Goal: Check status: Check status

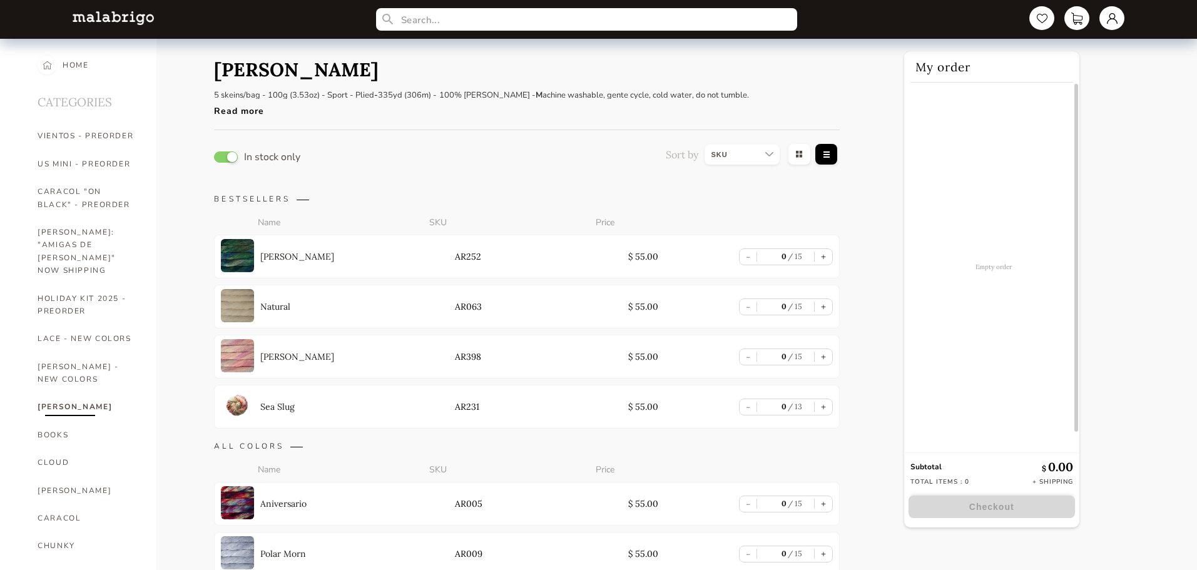
select select "SKU"
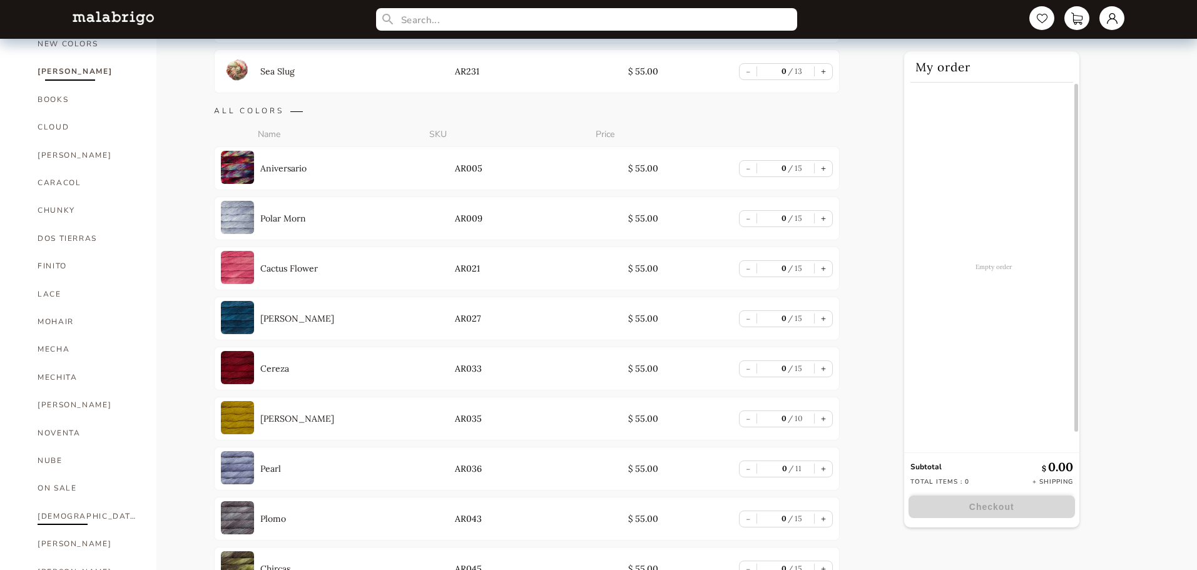
scroll to position [125, 0]
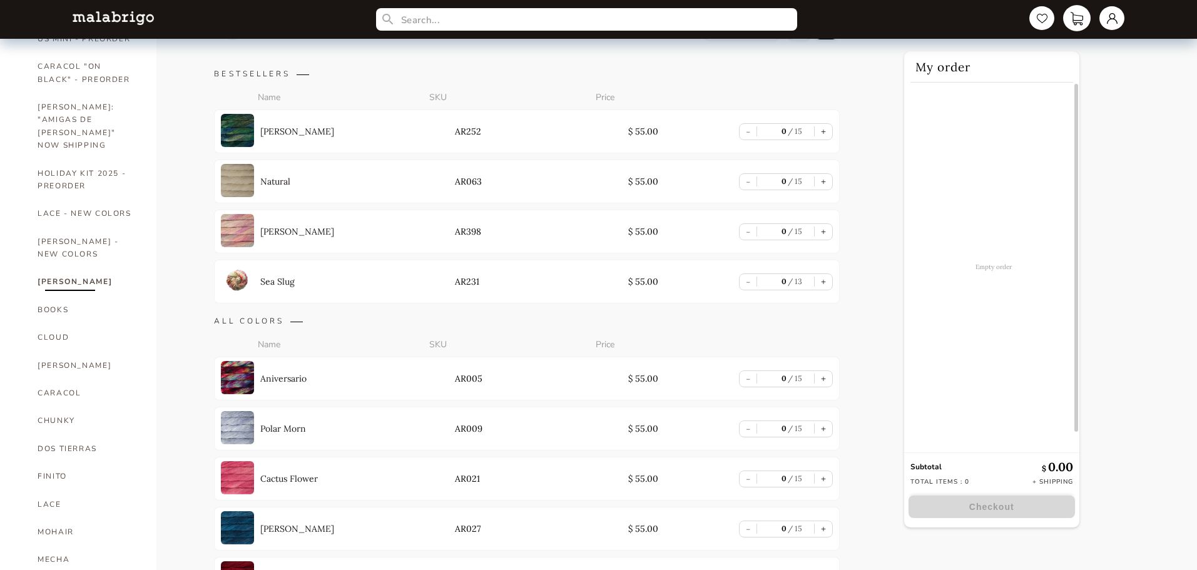
click at [1070, 19] on link at bounding box center [1077, 18] width 28 height 26
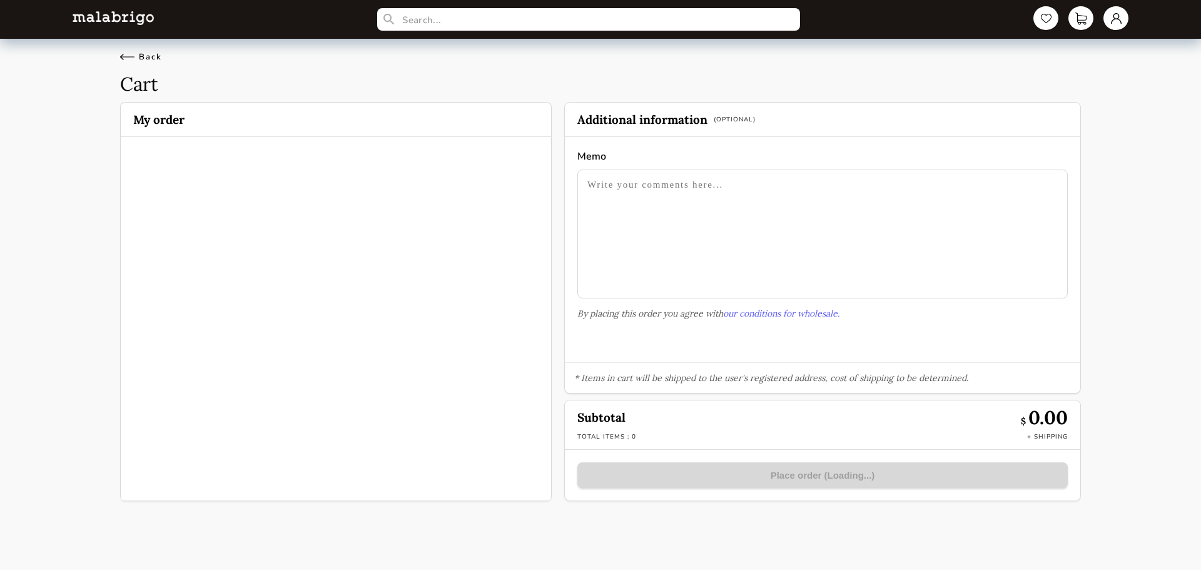
click at [147, 59] on div "Back" at bounding box center [141, 56] width 42 height 11
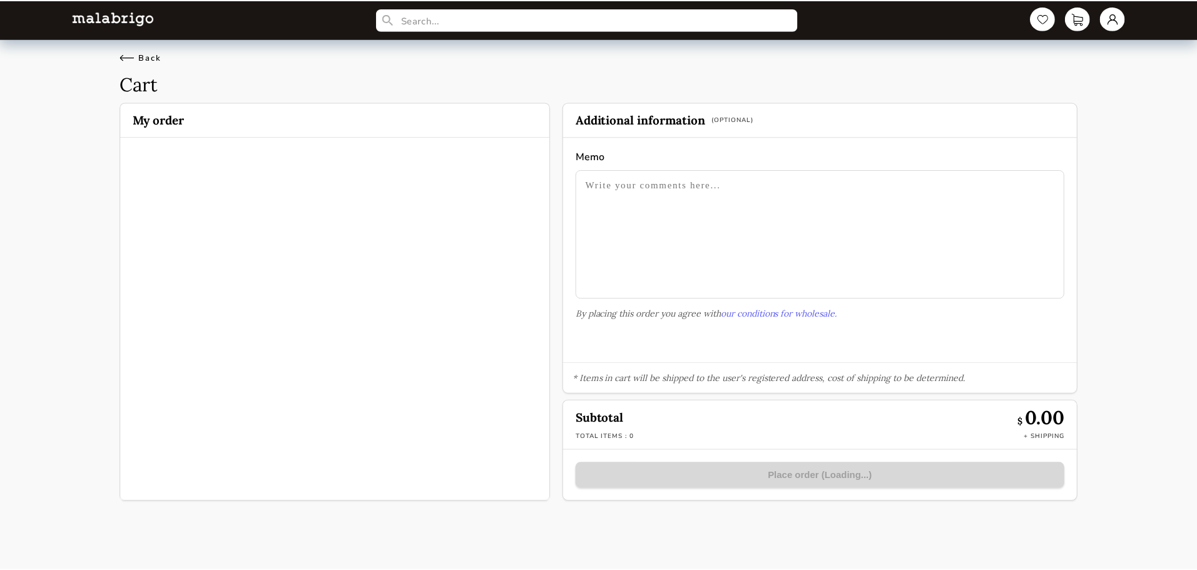
scroll to position [125, 0]
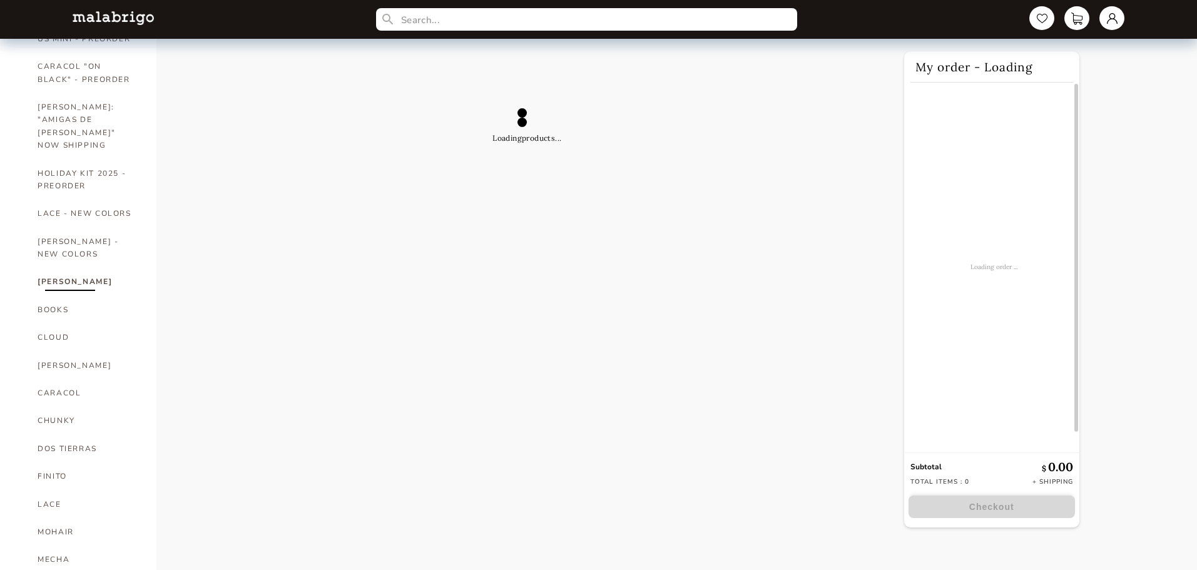
select select "SKU"
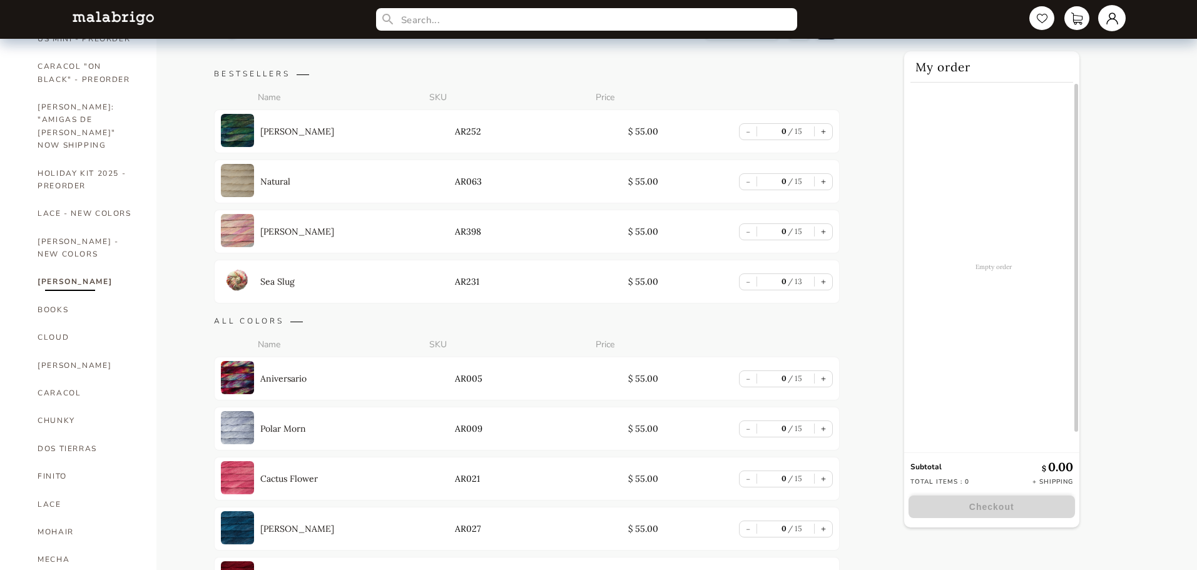
click at [1103, 22] on link at bounding box center [1112, 18] width 28 height 26
click at [1048, 138] on div "Orders" at bounding box center [1060, 136] width 113 height 34
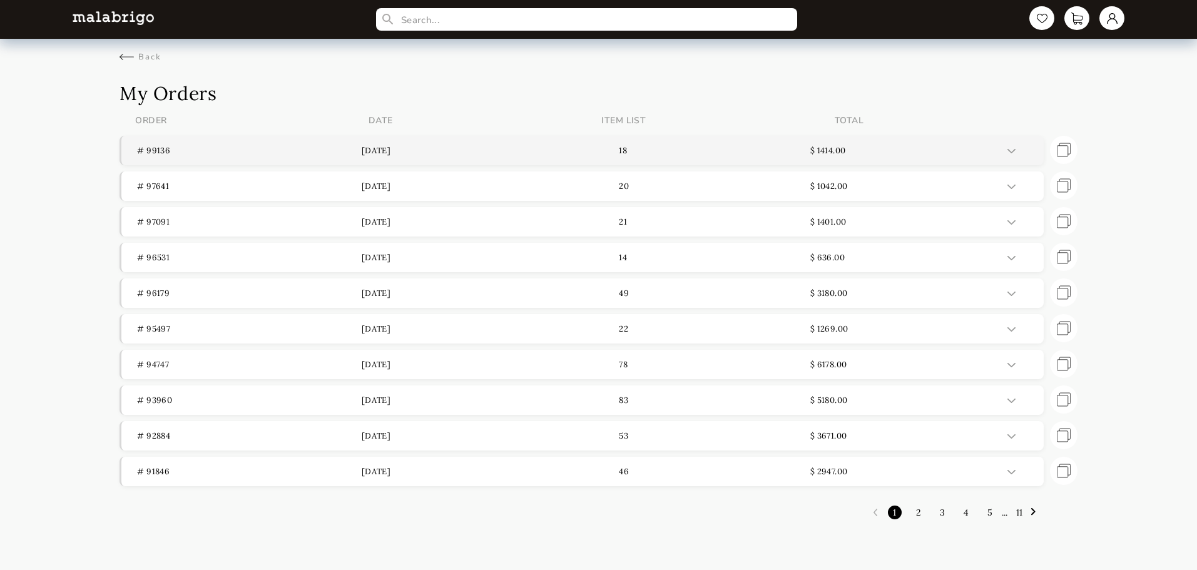
click at [155, 152] on p "# 99136" at bounding box center [249, 150] width 224 height 11
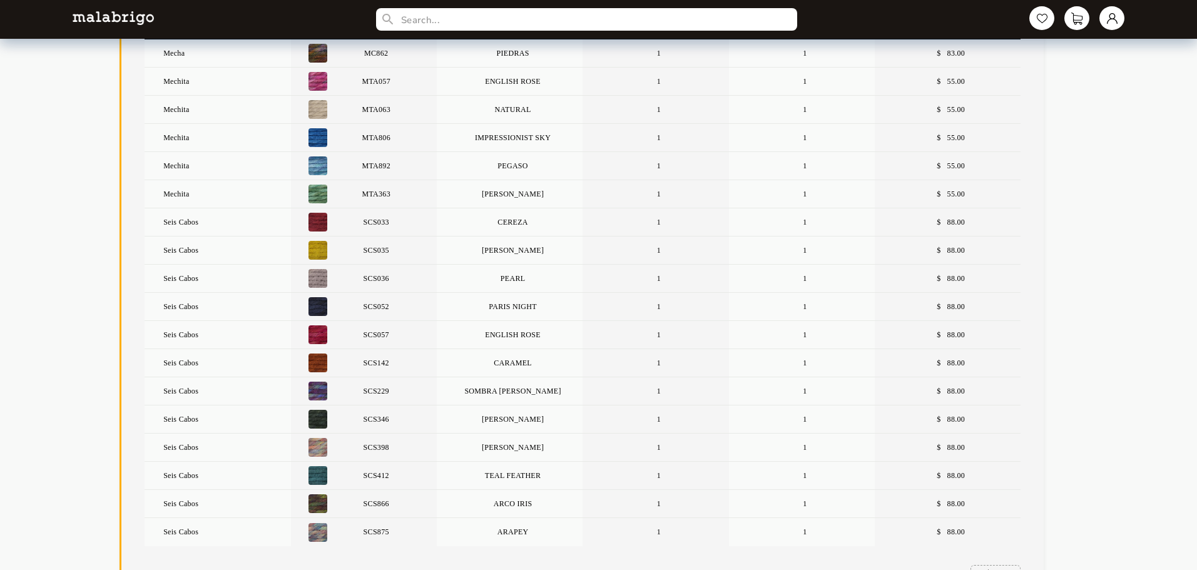
scroll to position [125, 0]
